Goal: Obtain resource: Download file/media

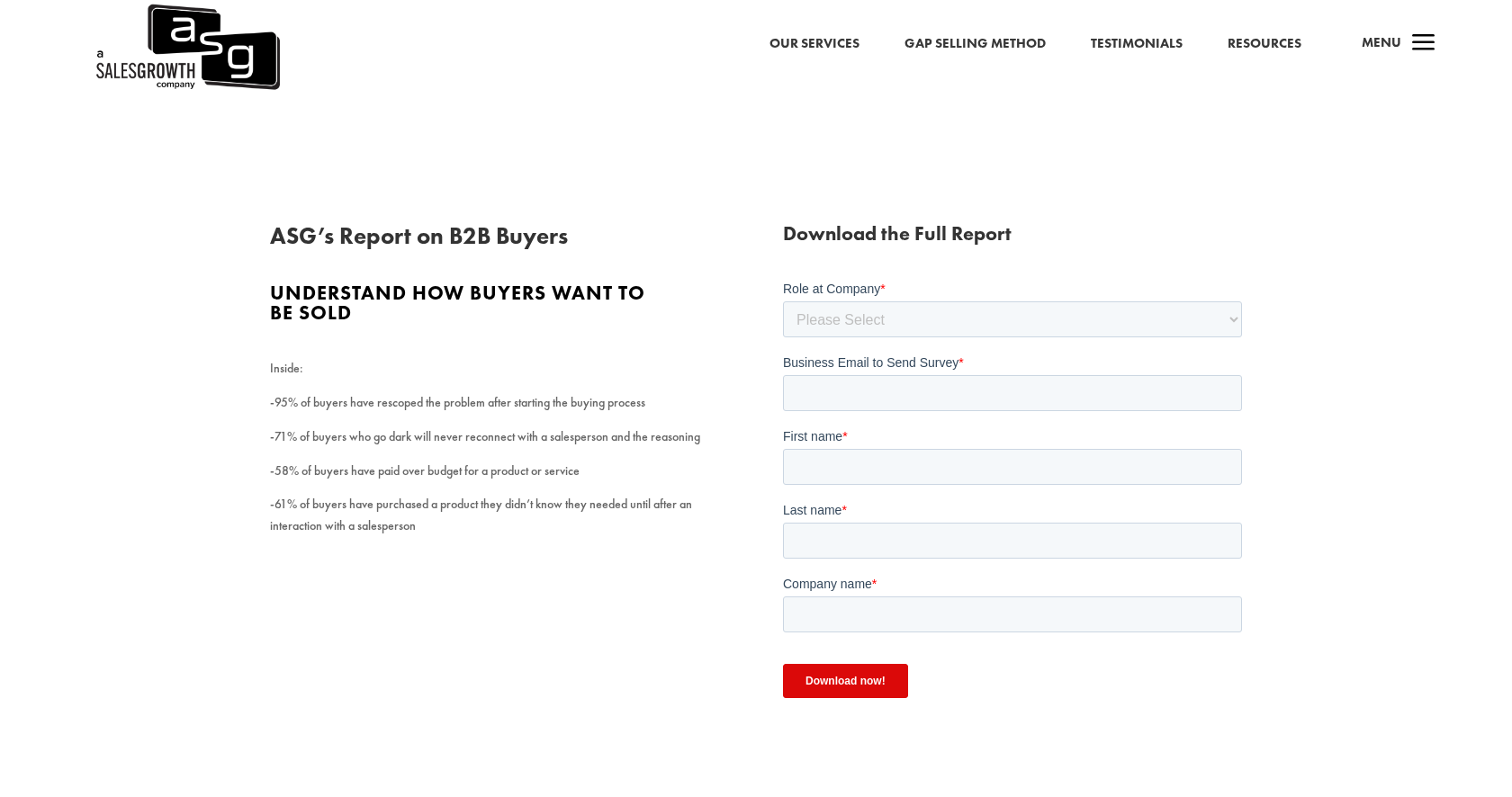
scroll to position [152, 0]
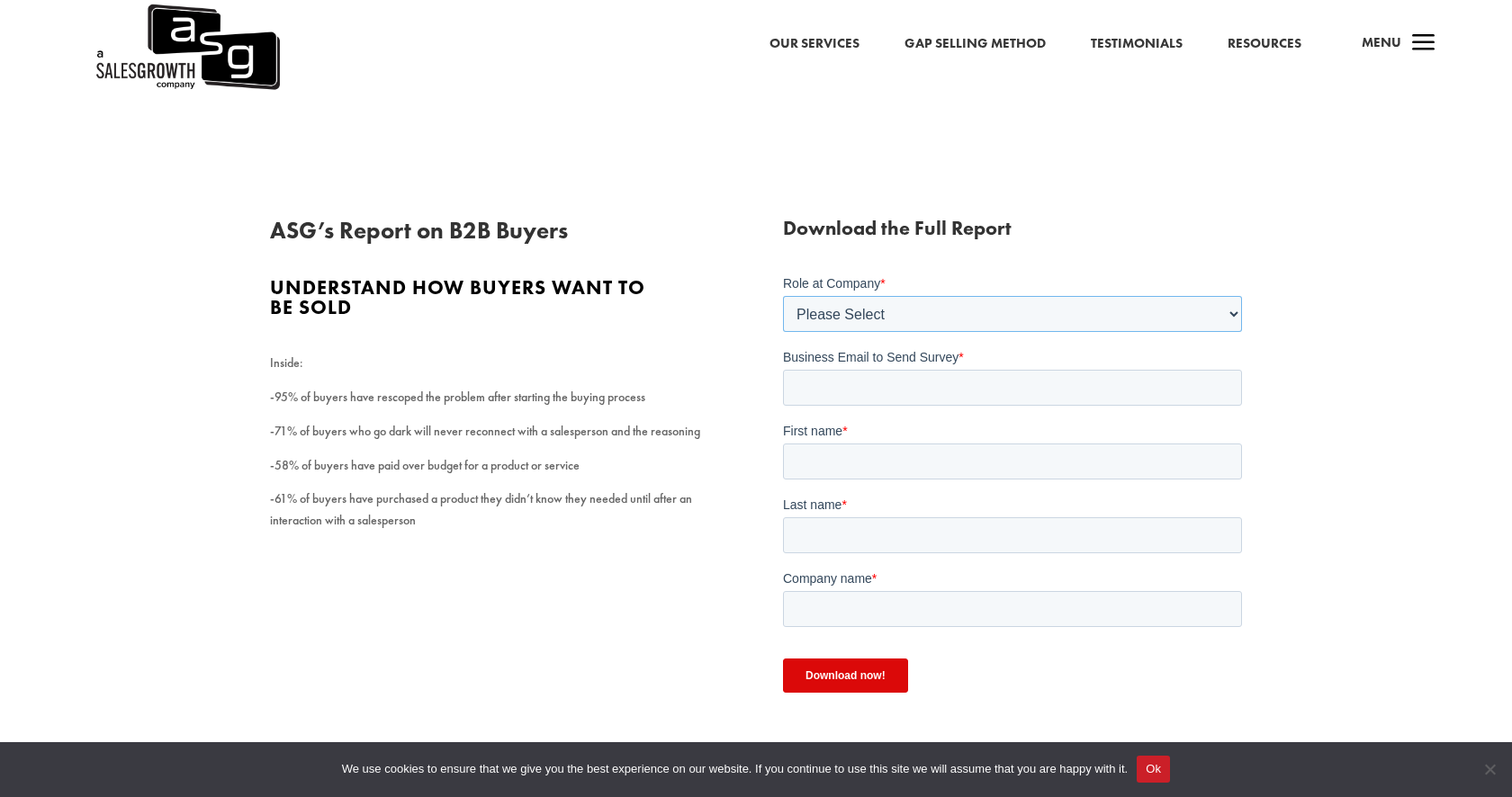
click at [855, 304] on select "Please Select C-Level (CRO, CSO, etc) Senior Leadership (VP of Sales, VP of Ena…" at bounding box center [1012, 313] width 459 height 36
select select "C-Level (CRO, CSO, etc)"
click at [782, 295] on select "Please Select C-Level (CRO, CSO, etc) Senior Leadership (VP of Sales, VP of Ena…" at bounding box center [1012, 313] width 459 height 36
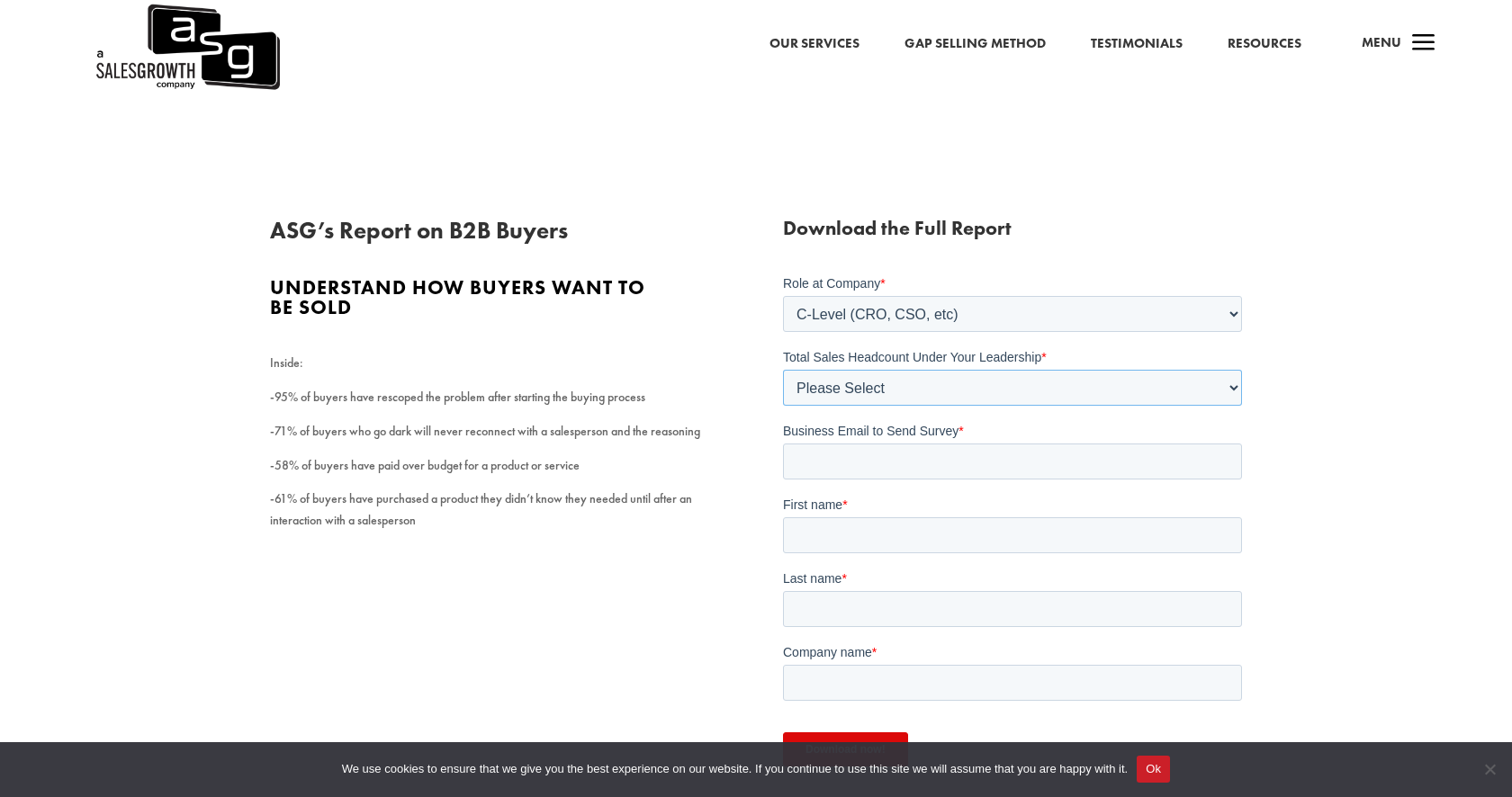
click at [863, 395] on select "Please Select Just Me 1-9 [PHONE_NUMBER] [PHONE_NUMBER]+" at bounding box center [1012, 386] width 459 height 36
select select "1-9"
click at [782, 369] on select "Please Select Just Me 1-9 [PHONE_NUMBER] [PHONE_NUMBER]+" at bounding box center [1012, 386] width 459 height 36
click at [869, 446] on input "Business Email to Send Survey *" at bounding box center [1012, 460] width 459 height 36
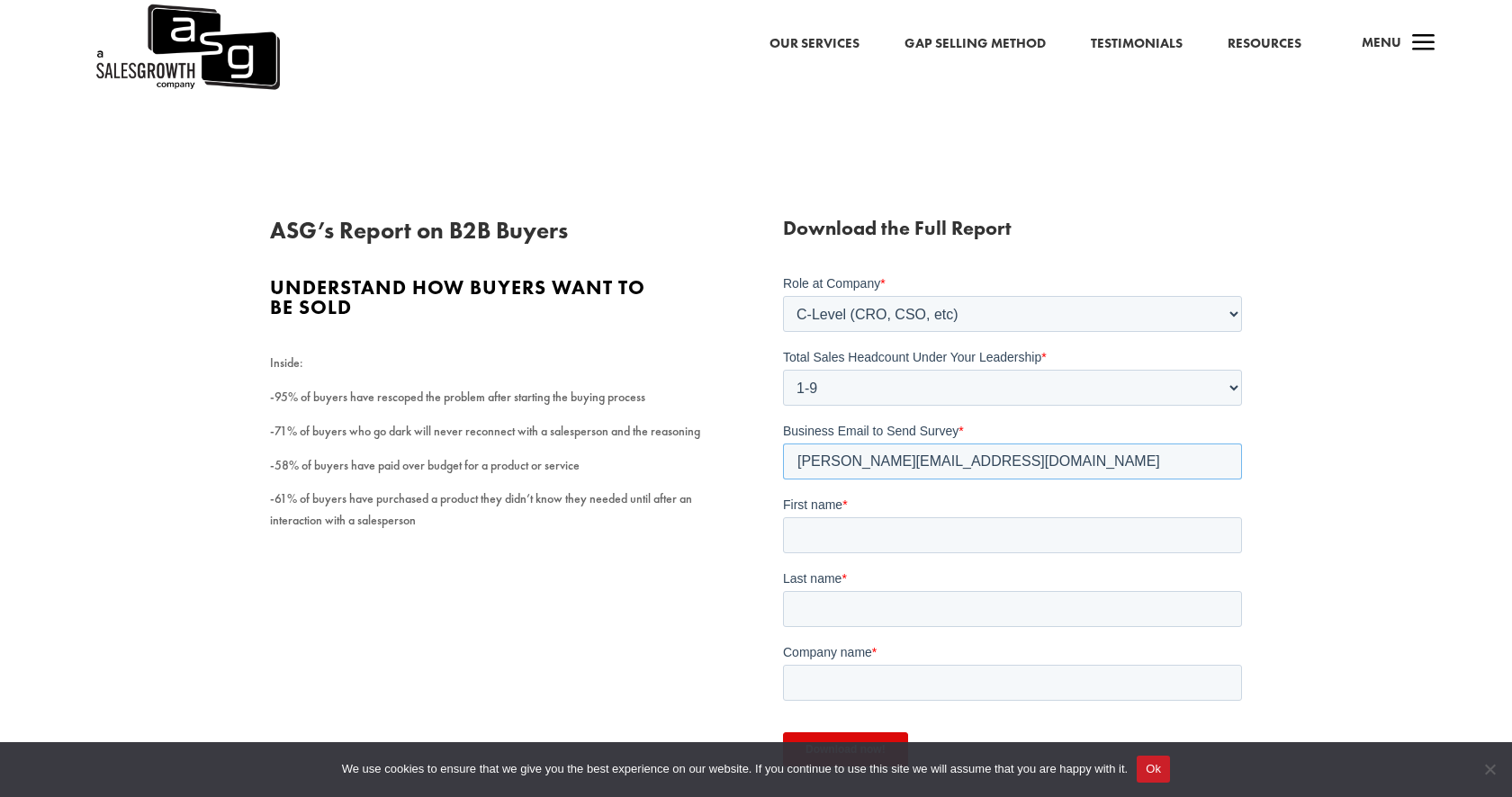
type input "[PERSON_NAME][EMAIL_ADDRESS][DOMAIN_NAME]"
type input "[PERSON_NAME]"
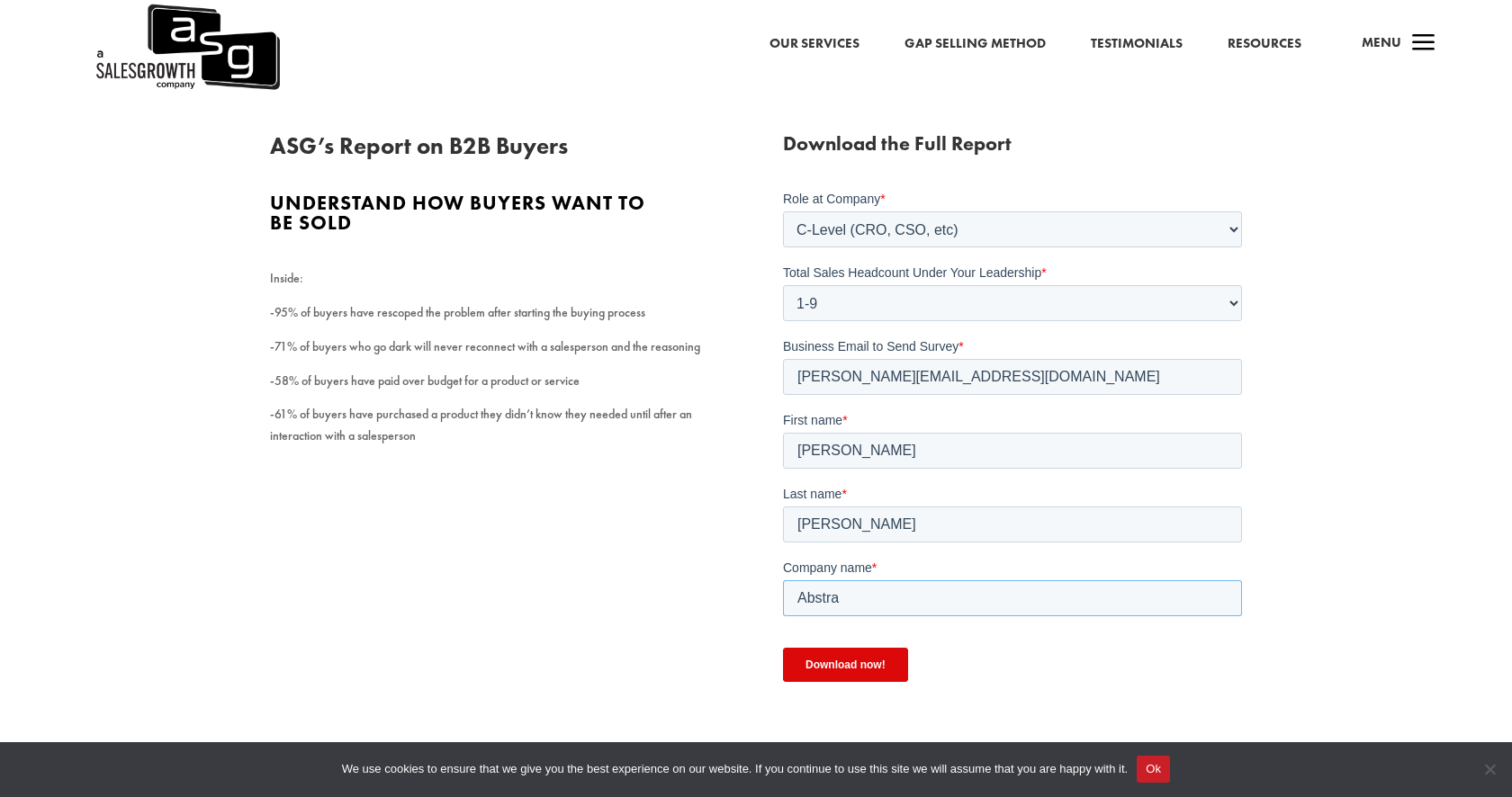
scroll to position [245, 0]
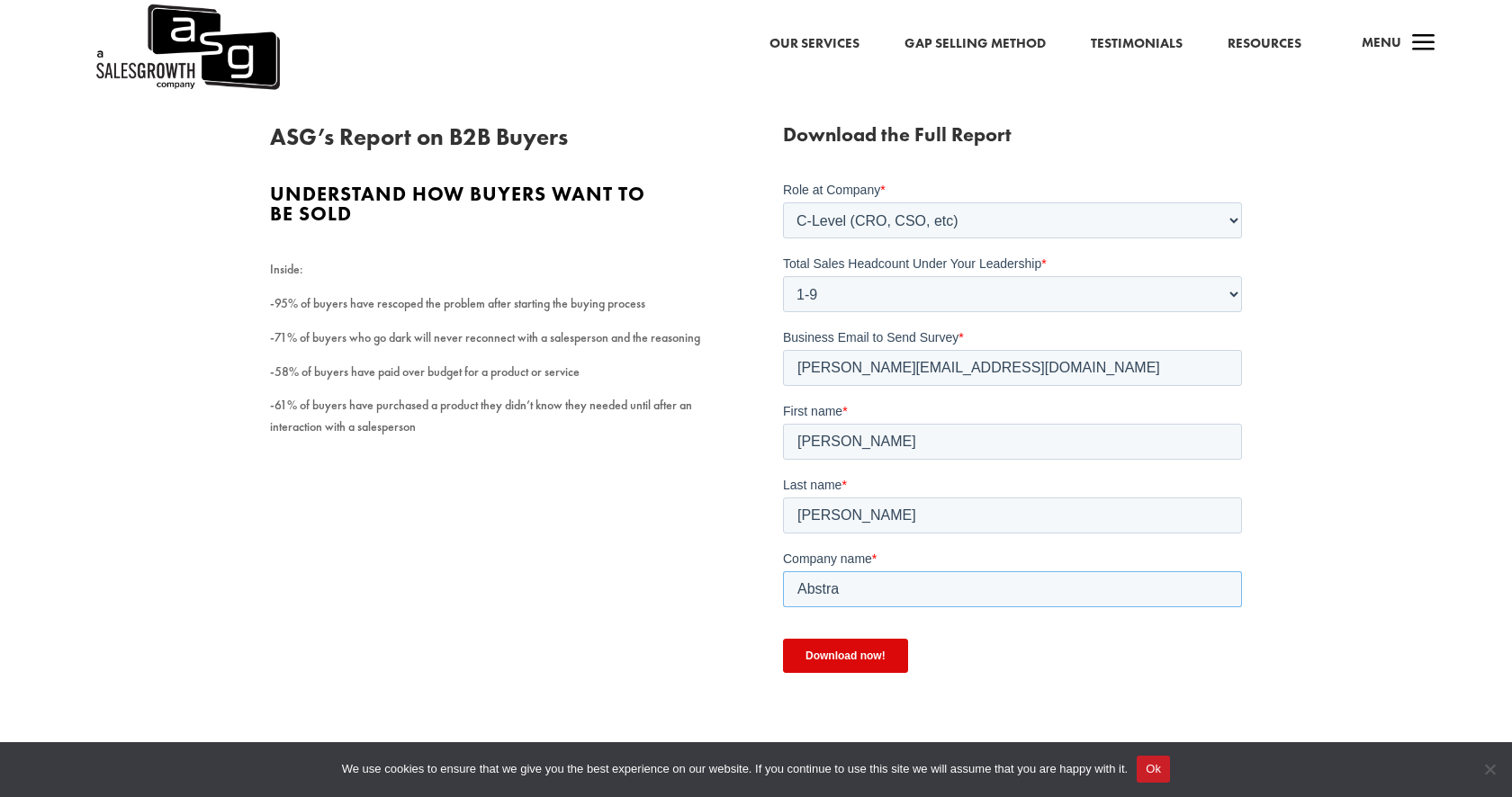
type input "Abstra"
click at [850, 671] on input "Download now!" at bounding box center [845, 655] width 125 height 35
